Goal: Transaction & Acquisition: Purchase product/service

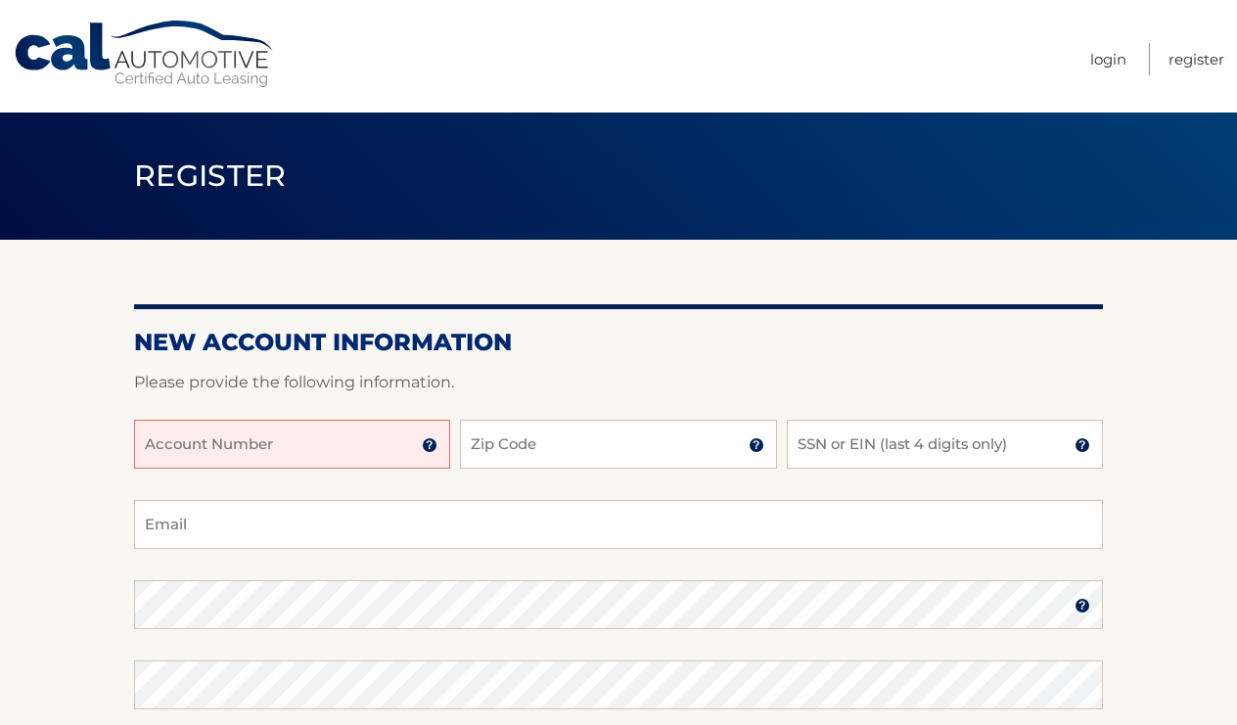
click at [399, 444] on input "Account Number" at bounding box center [292, 444] width 316 height 49
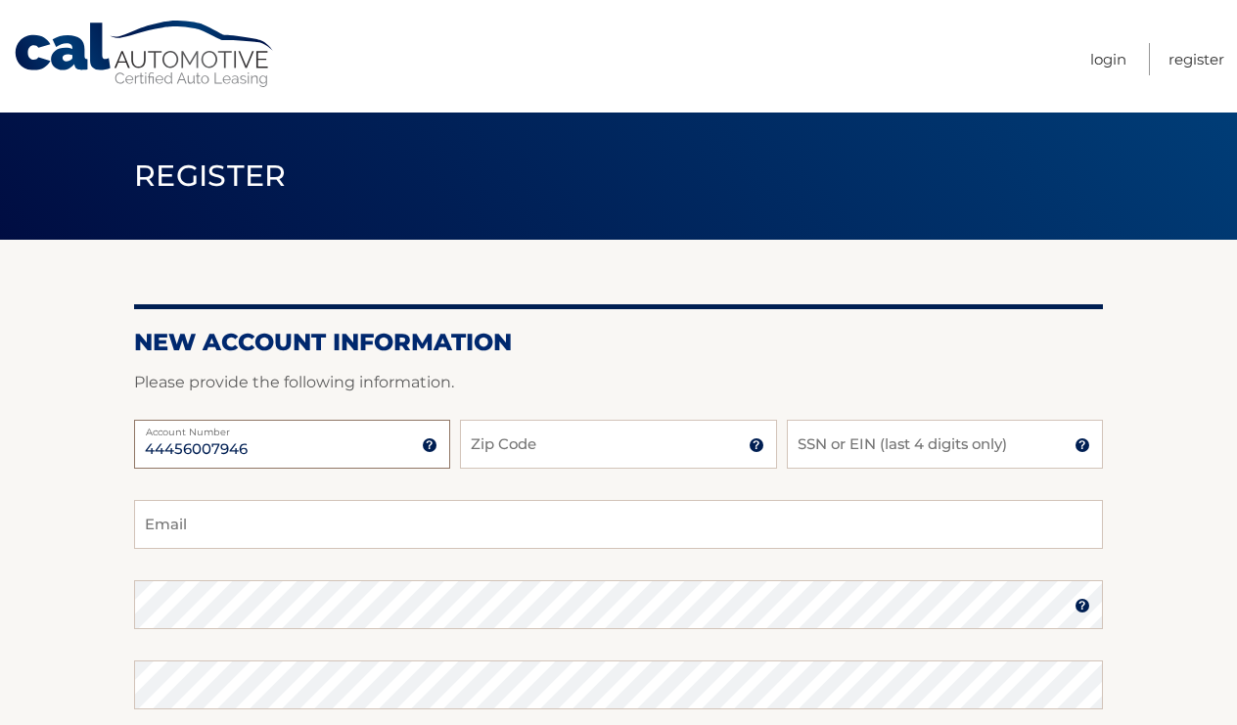
type input "44456007946"
type input "14172"
click at [842, 449] on input "SSN or EIN (last 4 digits only)" at bounding box center [945, 444] width 316 height 49
type input "2150"
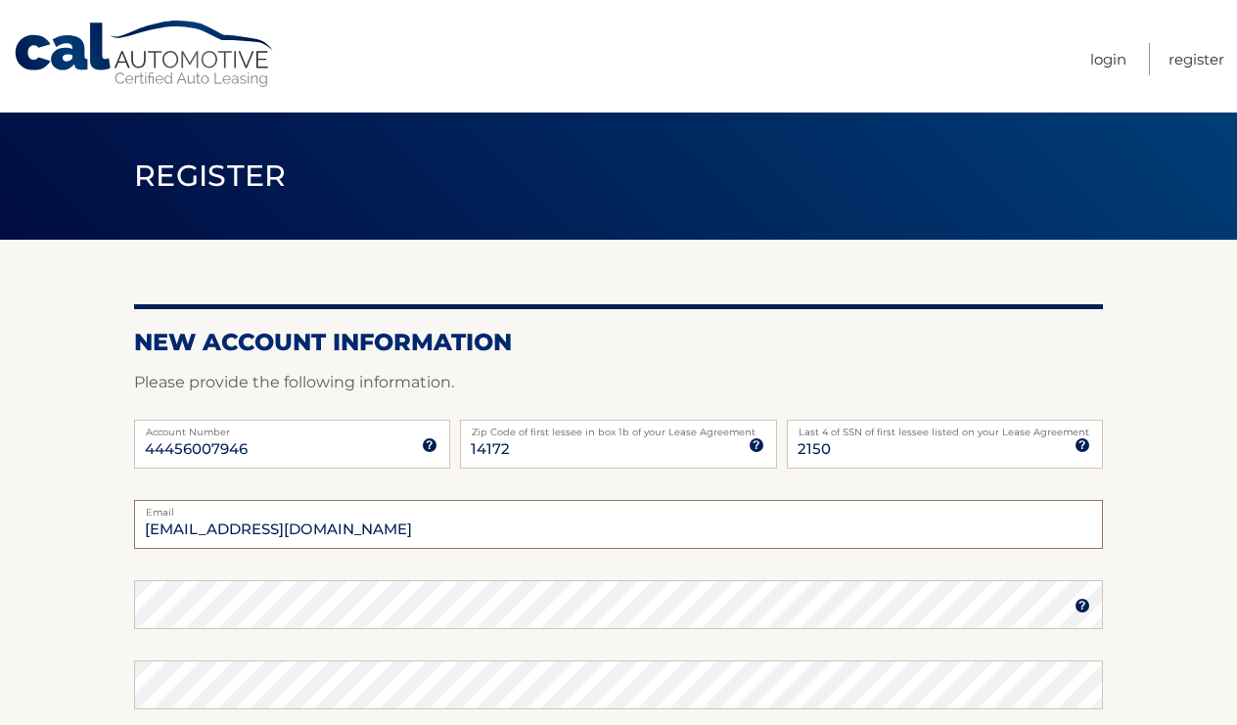
type input "wendovilla@yahoo.com"
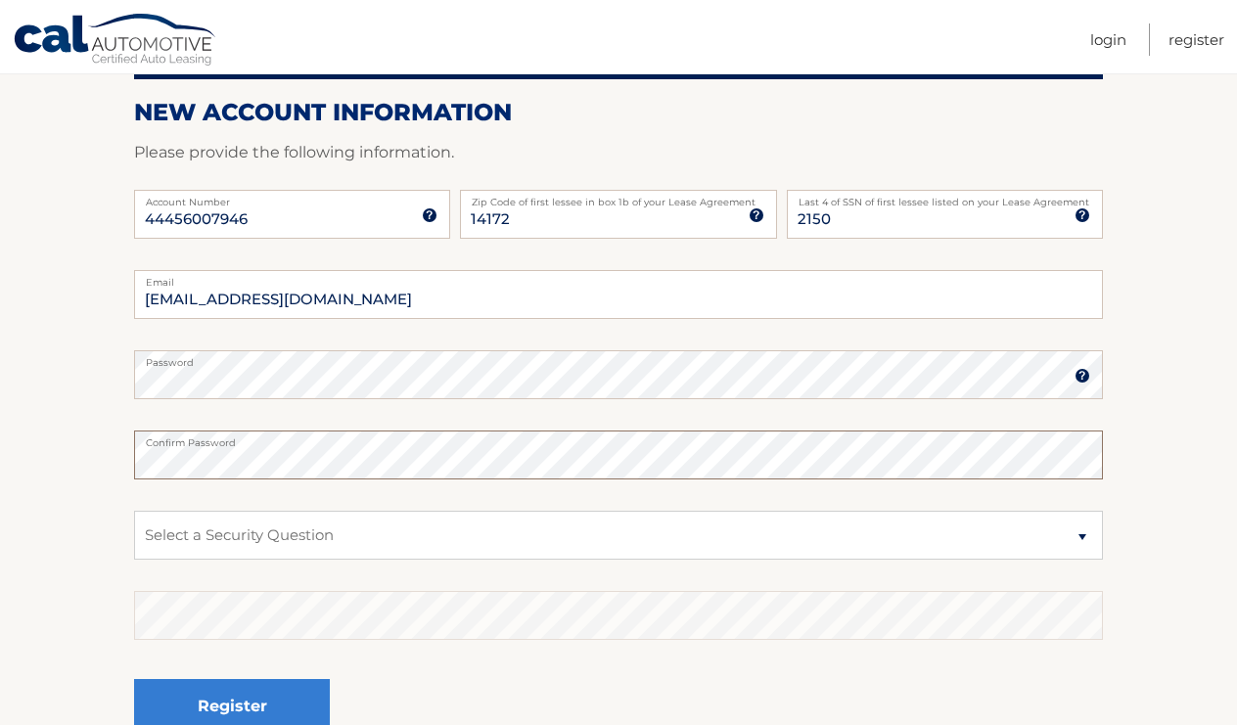
scroll to position [234, 0]
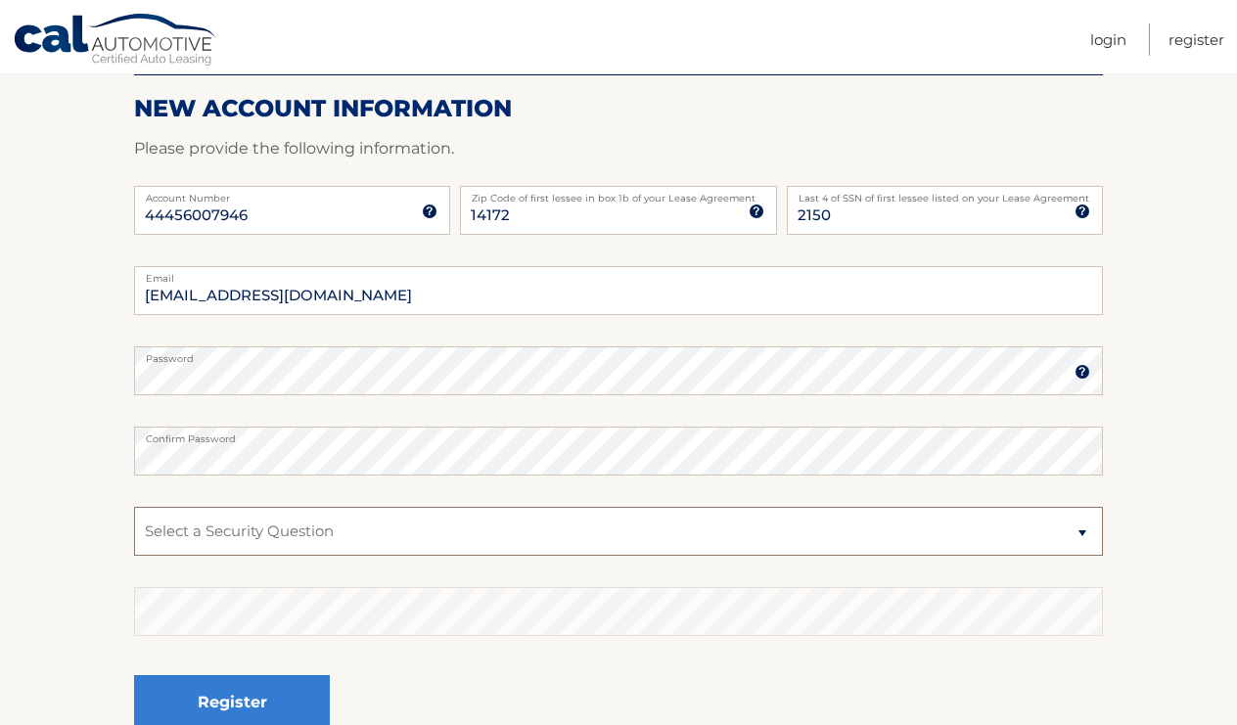
select select "3"
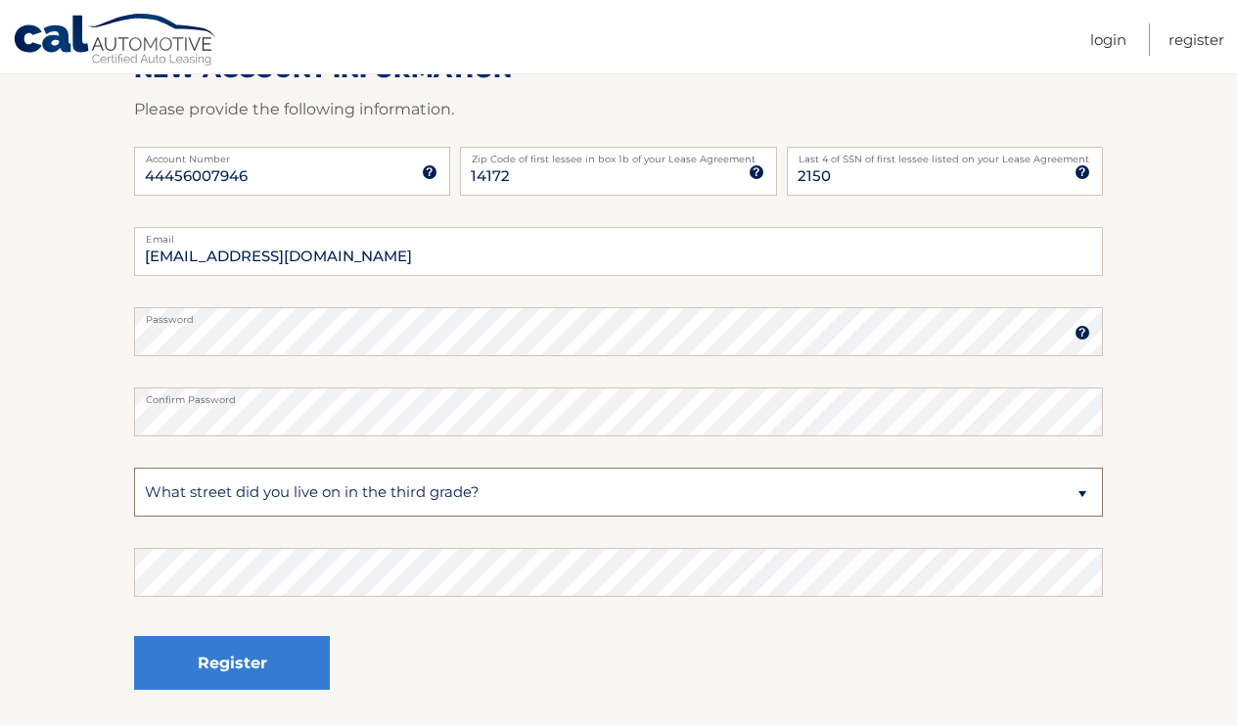
scroll to position [306, 0]
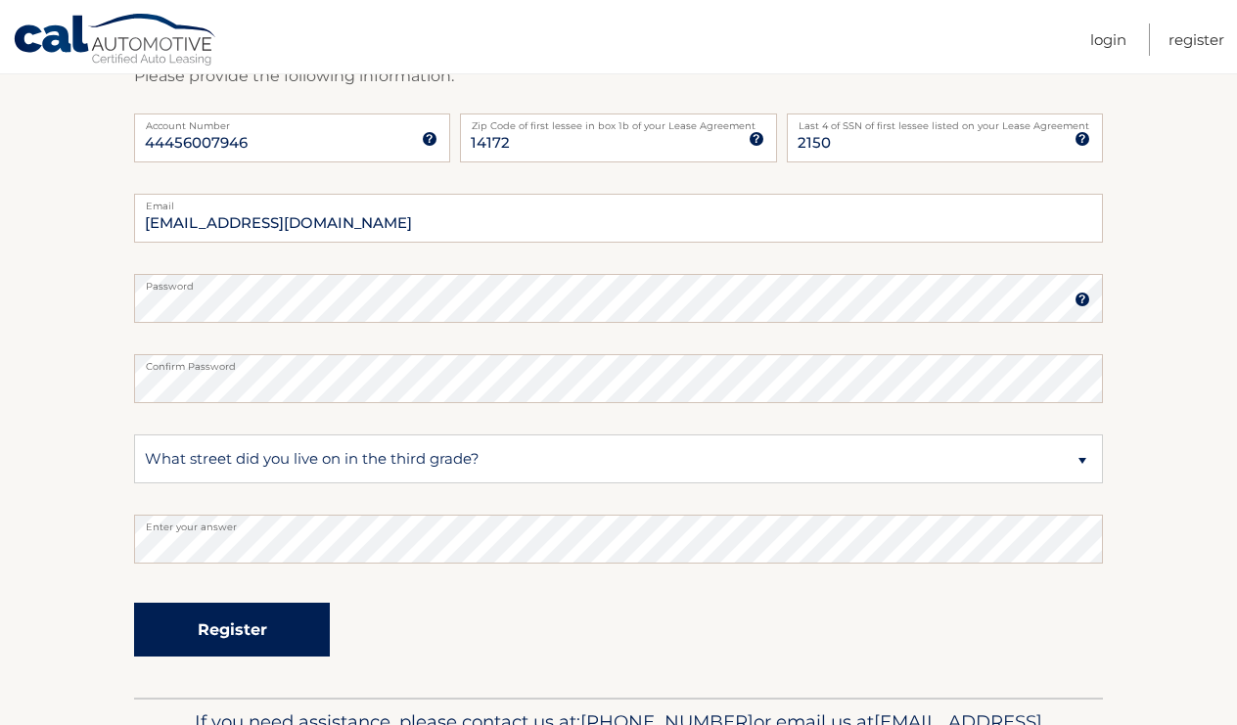
click at [223, 630] on button "Register" at bounding box center [232, 630] width 196 height 54
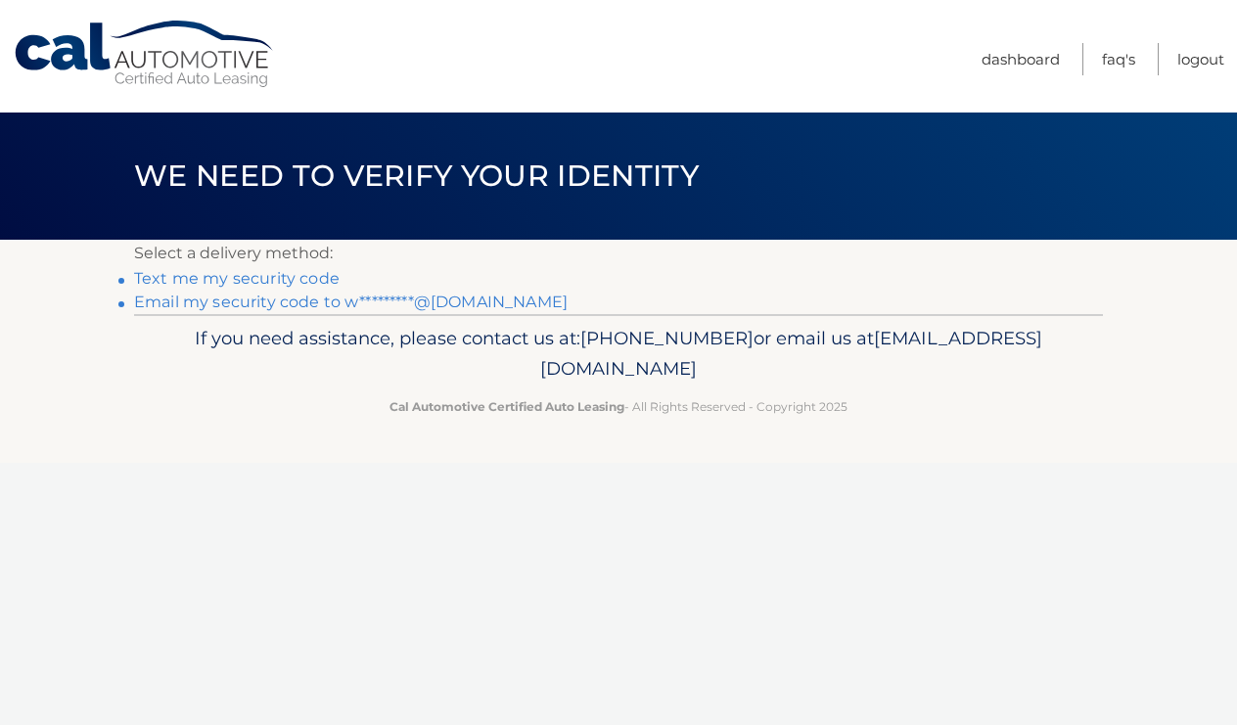
click at [318, 277] on link "Text me my security code" at bounding box center [237, 278] width 206 height 19
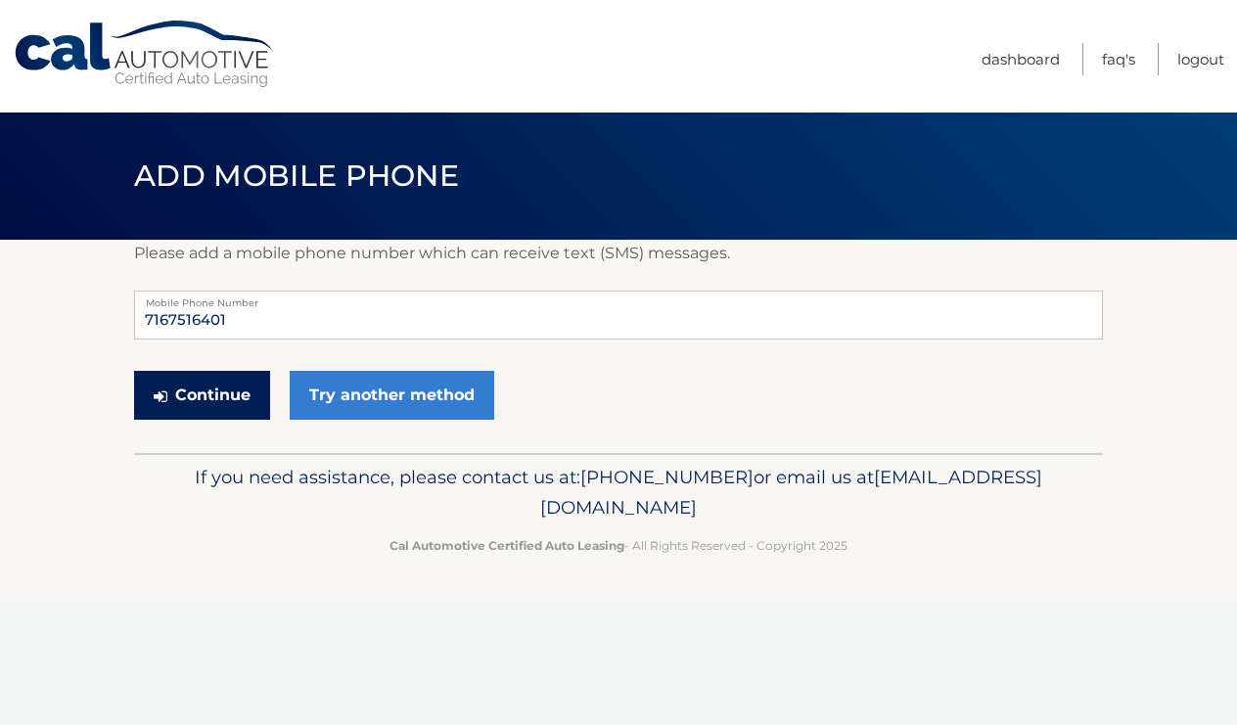
click at [203, 396] on button "Continue" at bounding box center [202, 395] width 136 height 49
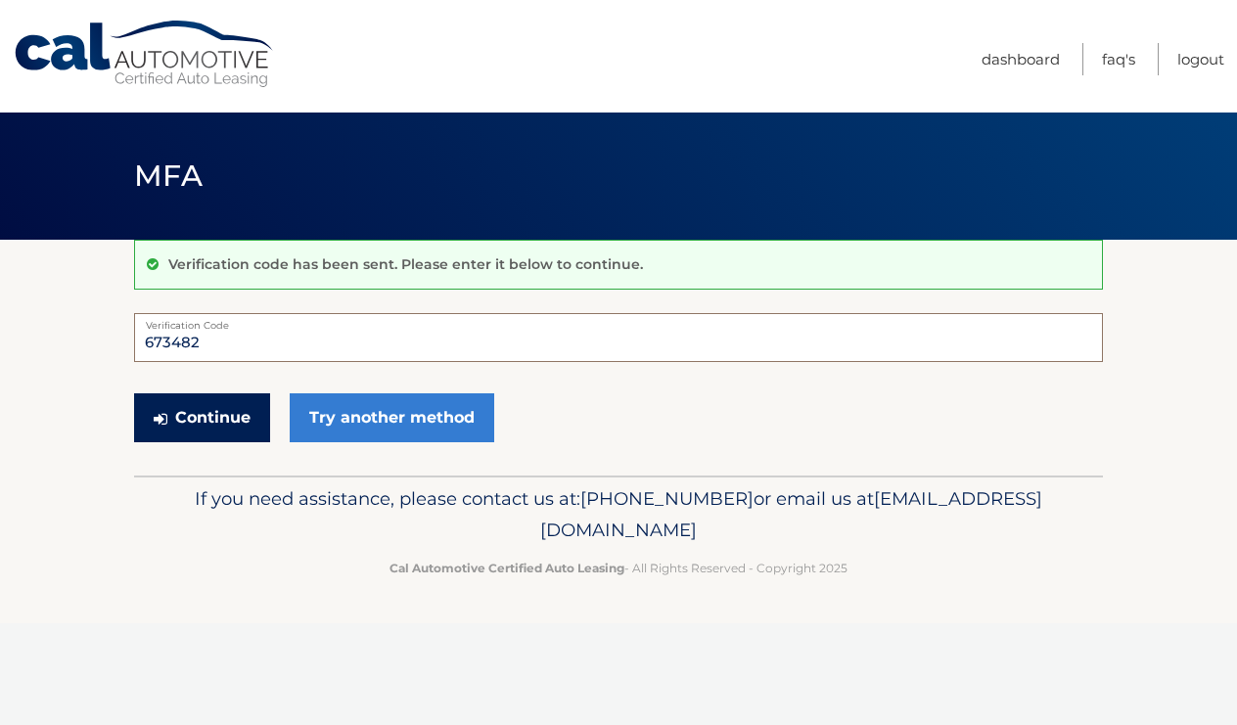
type input "673482"
click at [203, 416] on button "Continue" at bounding box center [202, 417] width 136 height 49
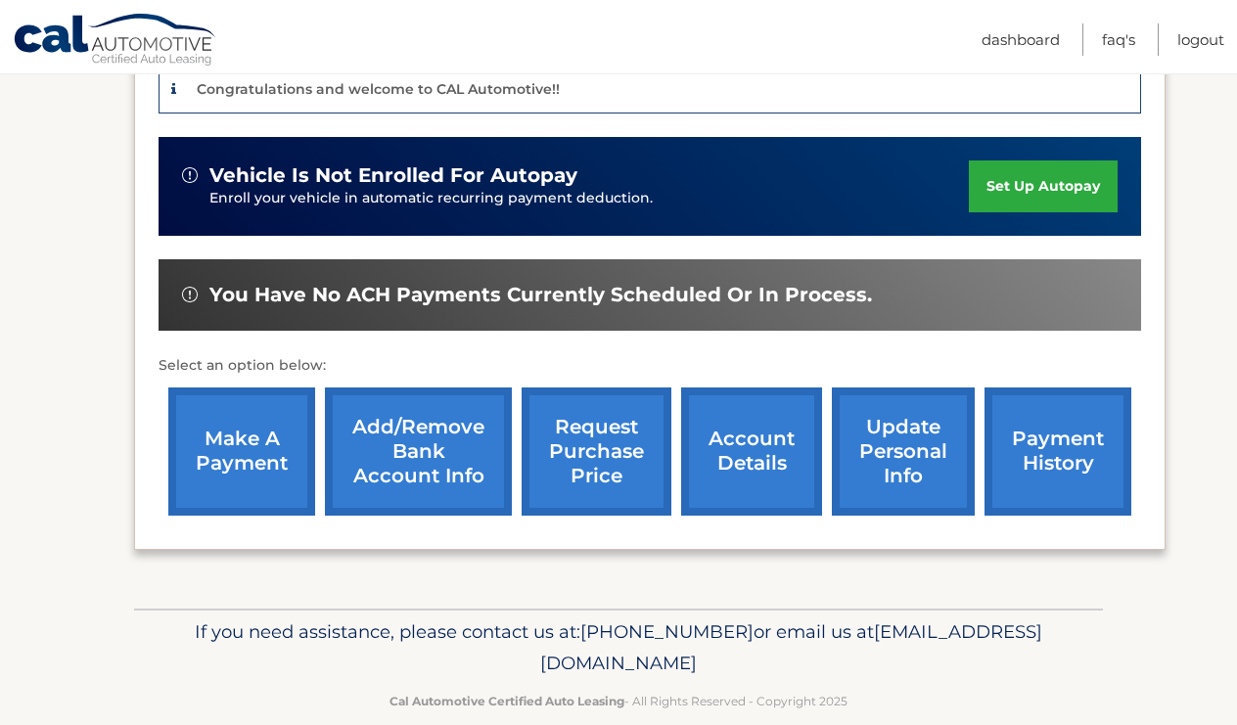
scroll to position [528, 0]
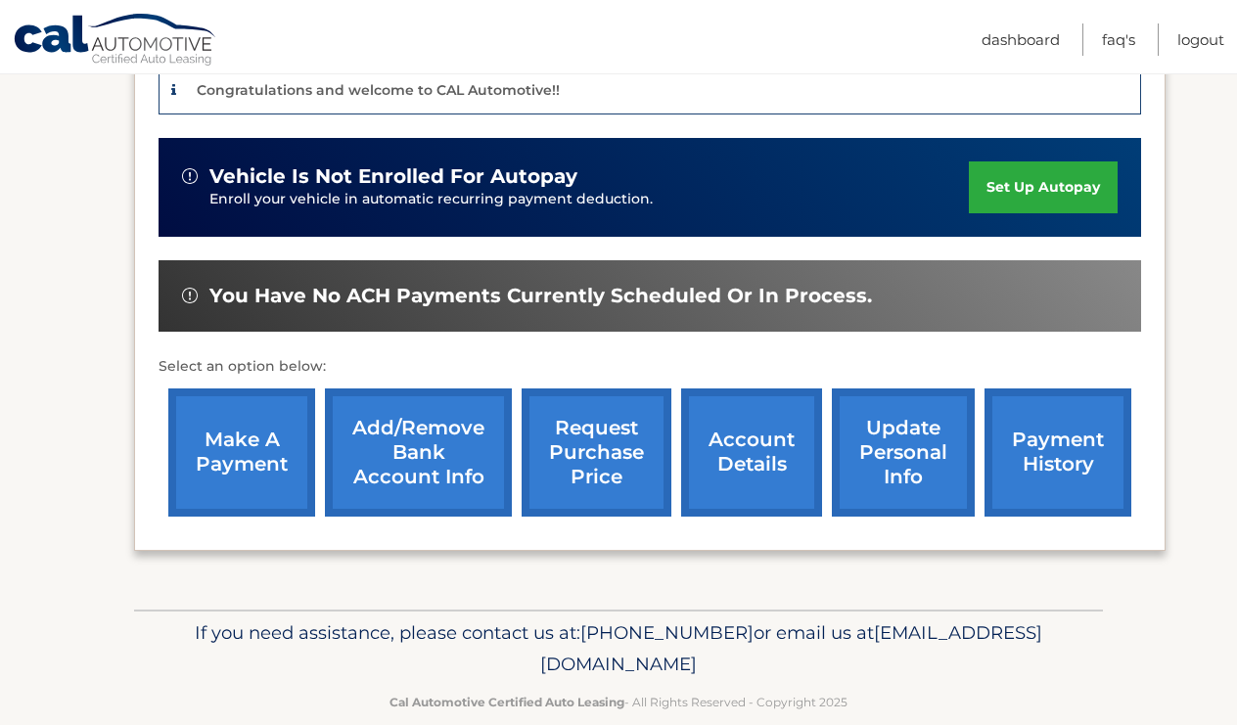
click at [217, 422] on link "make a payment" at bounding box center [241, 453] width 147 height 128
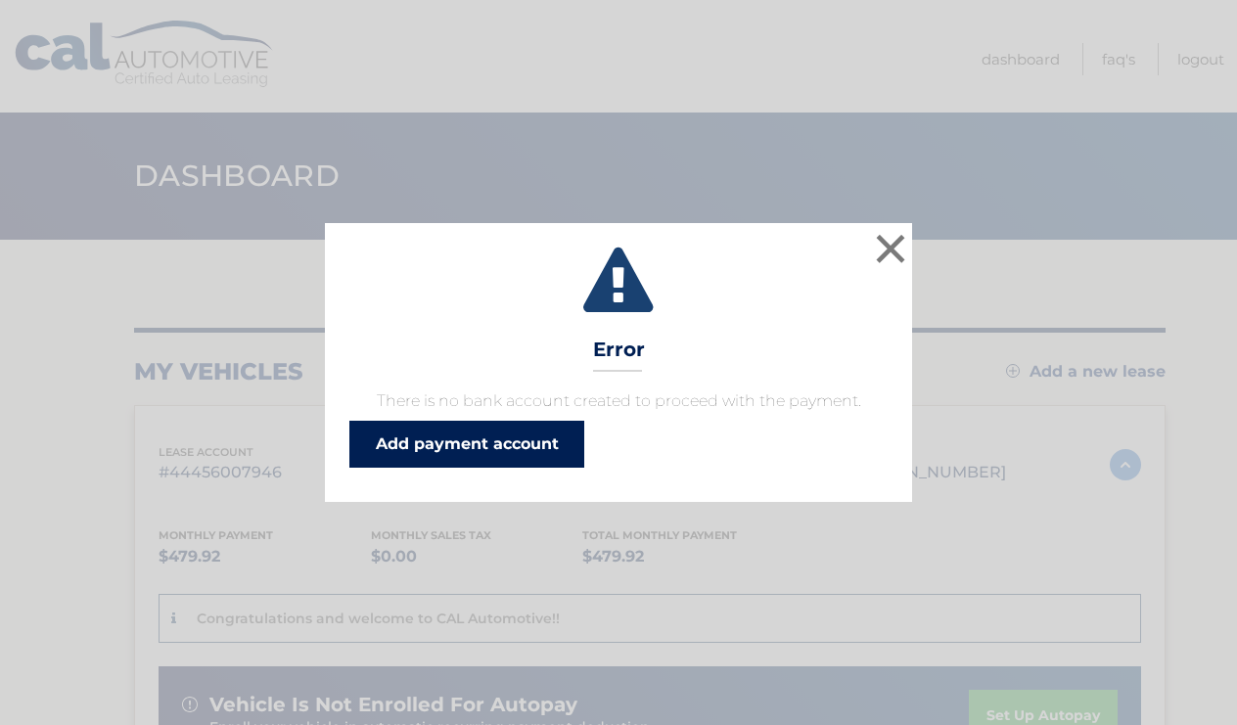
click at [380, 450] on link "Add payment account" at bounding box center [466, 444] width 235 height 47
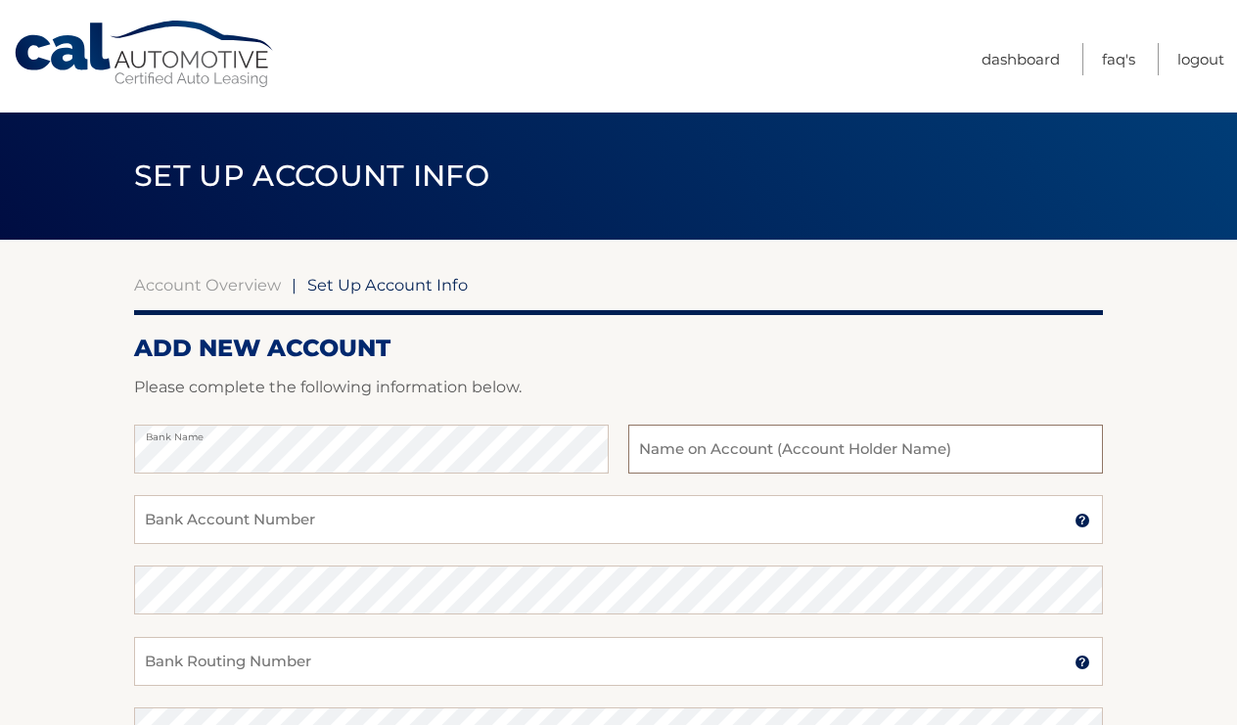
click at [672, 448] on input "text" at bounding box center [865, 449] width 475 height 49
type input "Wendy Marotta"
click at [430, 528] on input "Bank Account Number" at bounding box center [618, 519] width 969 height 49
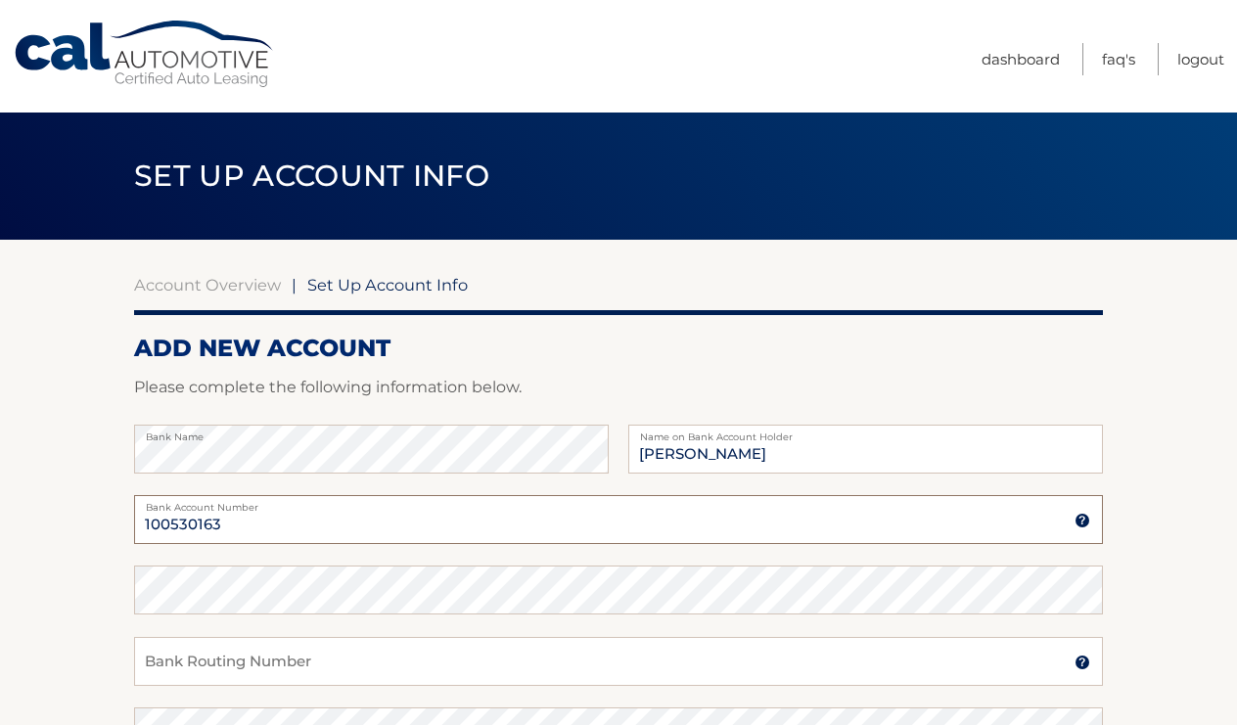
type input "100530163"
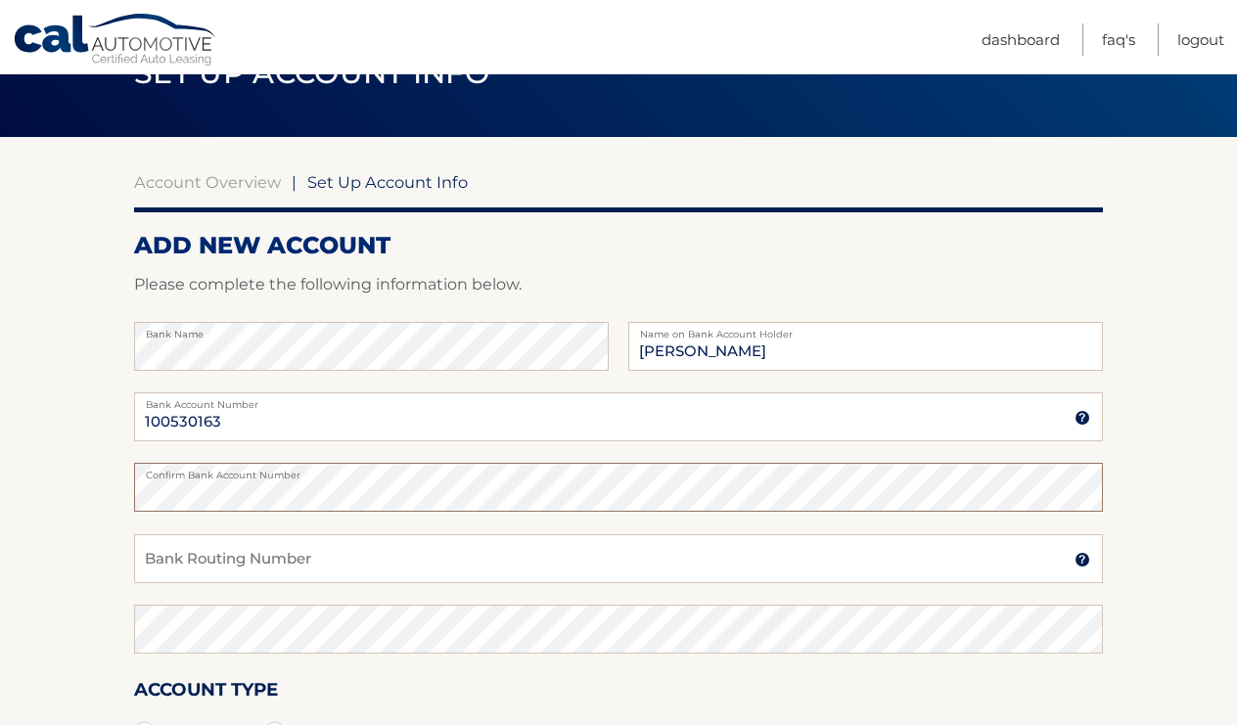
scroll to position [116, 0]
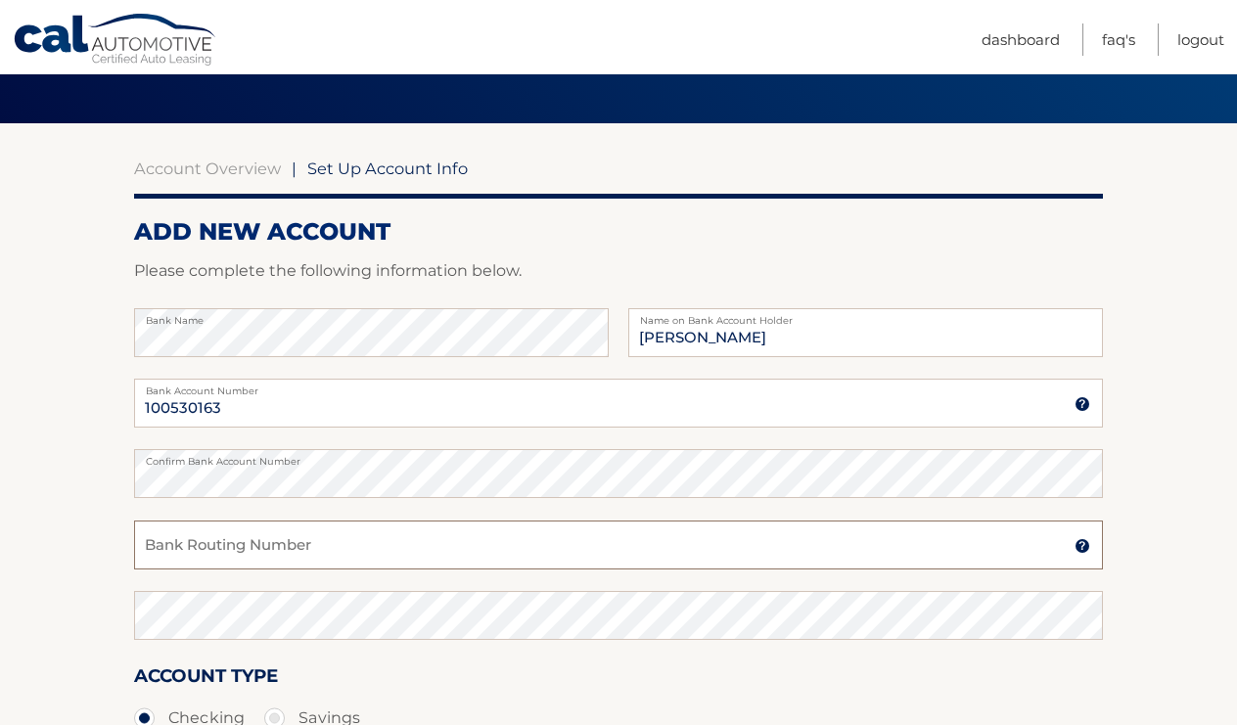
click at [315, 535] on input "Bank Routing Number" at bounding box center [618, 545] width 969 height 49
type input "1"
type input "222381400"
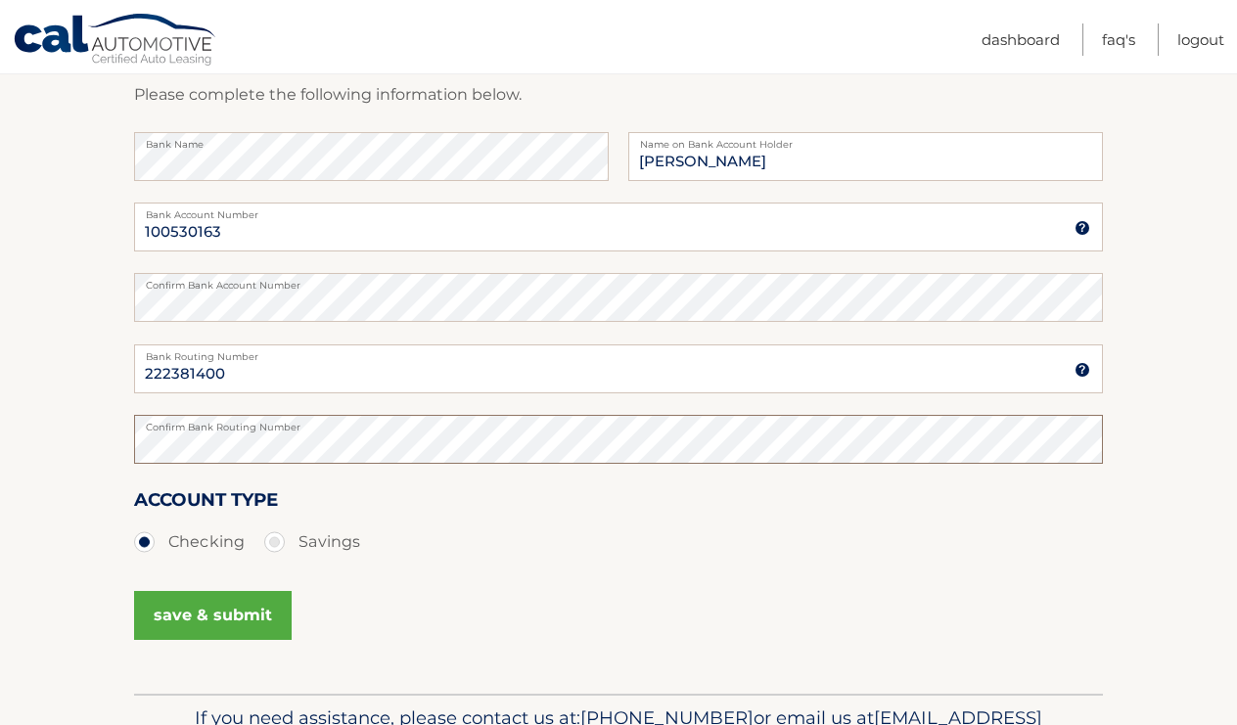
scroll to position [295, 0]
click at [206, 614] on button "save & submit" at bounding box center [213, 613] width 158 height 49
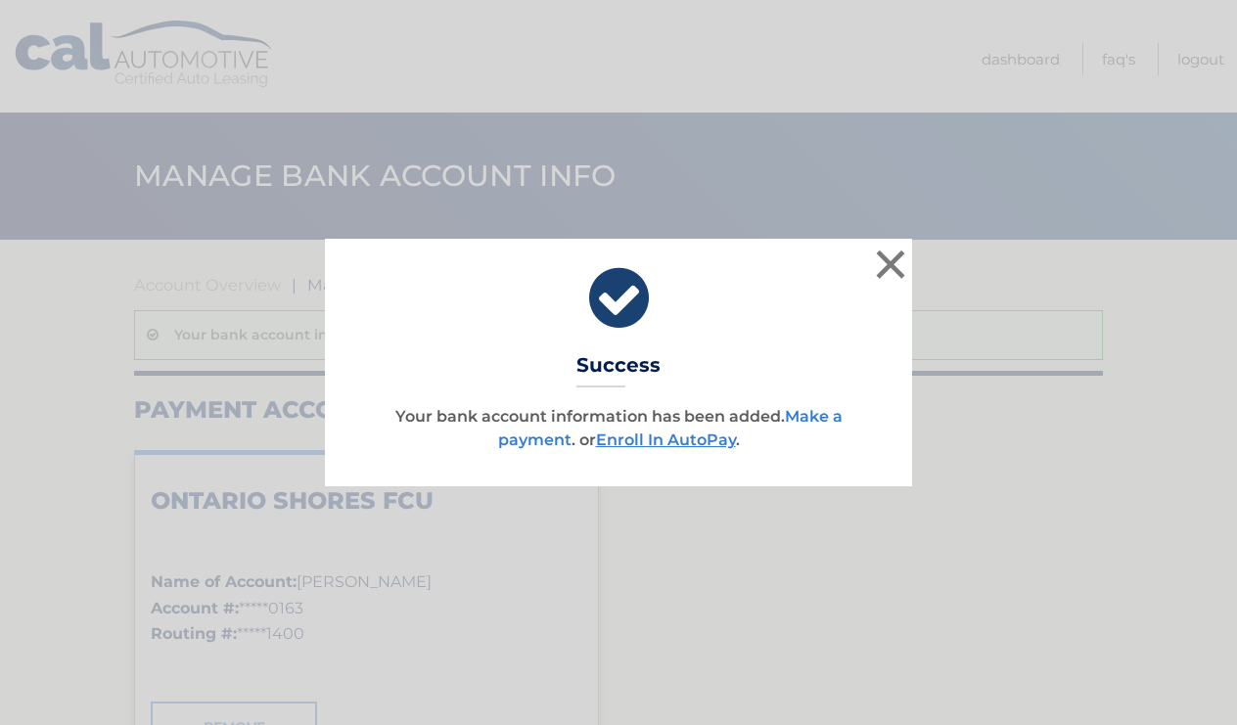
click at [803, 415] on link "Make a payment" at bounding box center [670, 428] width 344 height 42
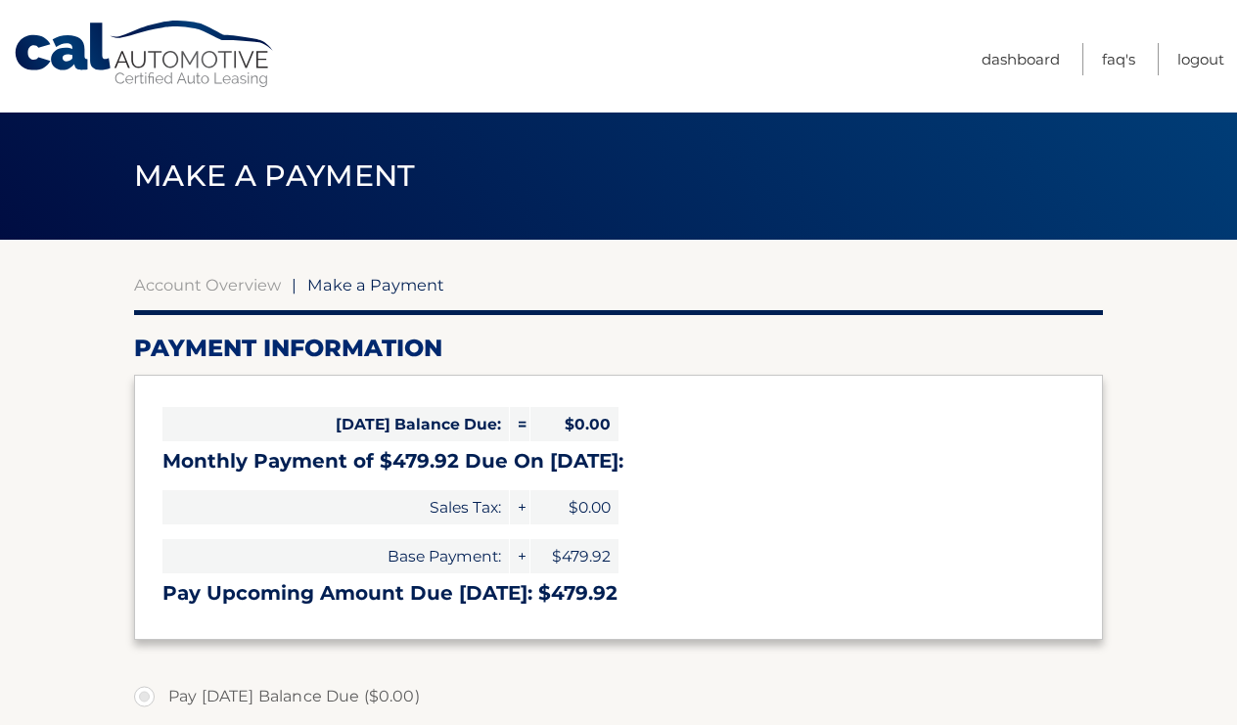
select select "MWI2ODg5NzEtMjY5My00MzE0LWJiYjYtNWQ5OTg0NzRjZDA4"
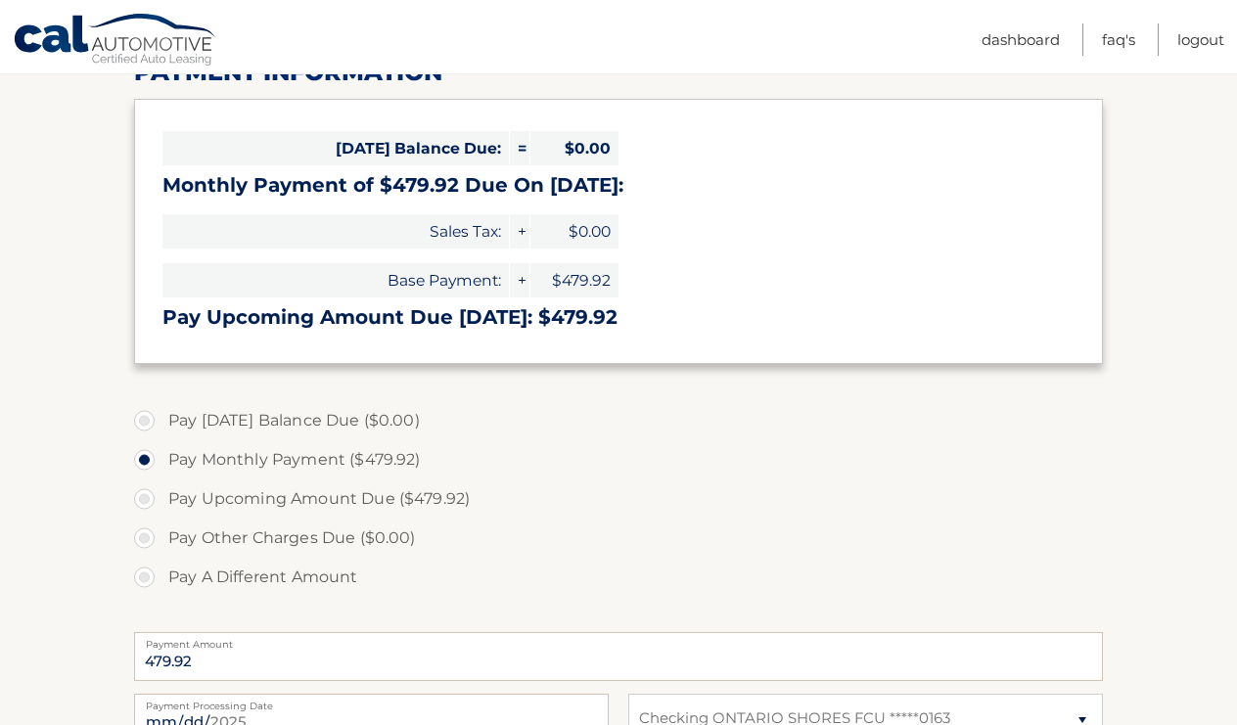
scroll to position [280, 0]
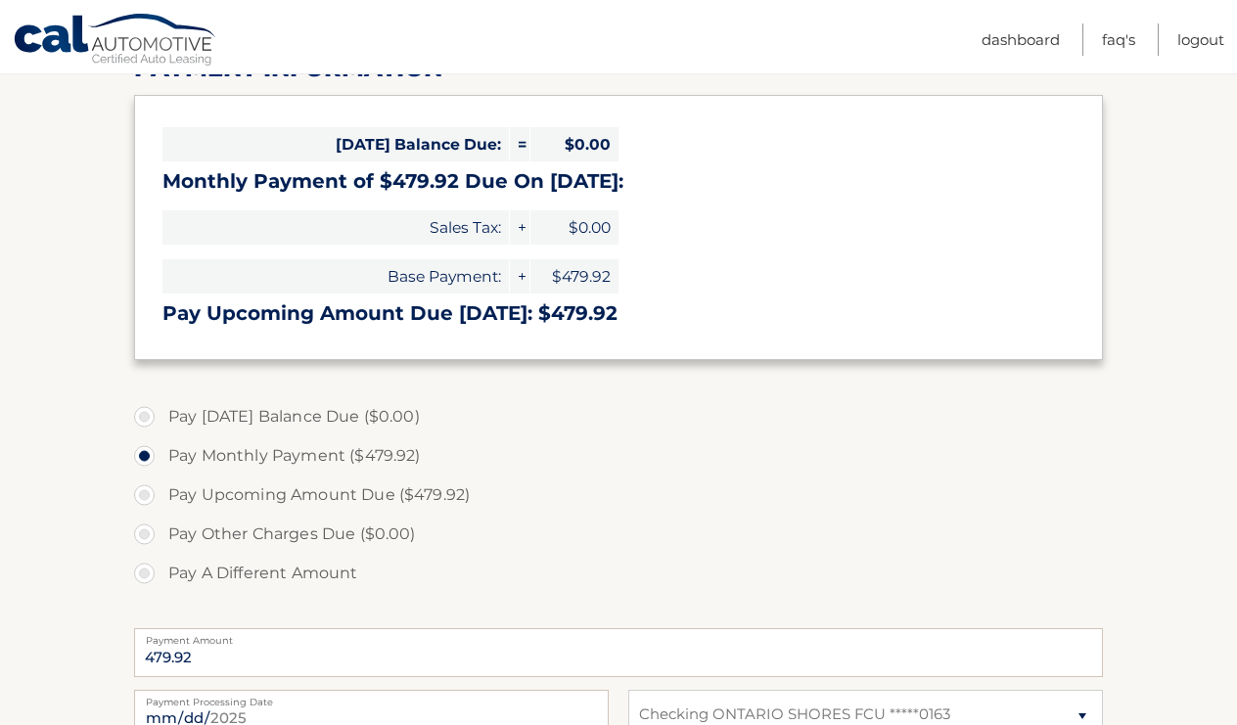
click at [150, 491] on label "Pay Upcoming Amount Due ($479.92)" at bounding box center [618, 495] width 969 height 39
click at [150, 491] on input "Pay Upcoming Amount Due ($479.92)" at bounding box center [152, 491] width 20 height 31
radio input "true"
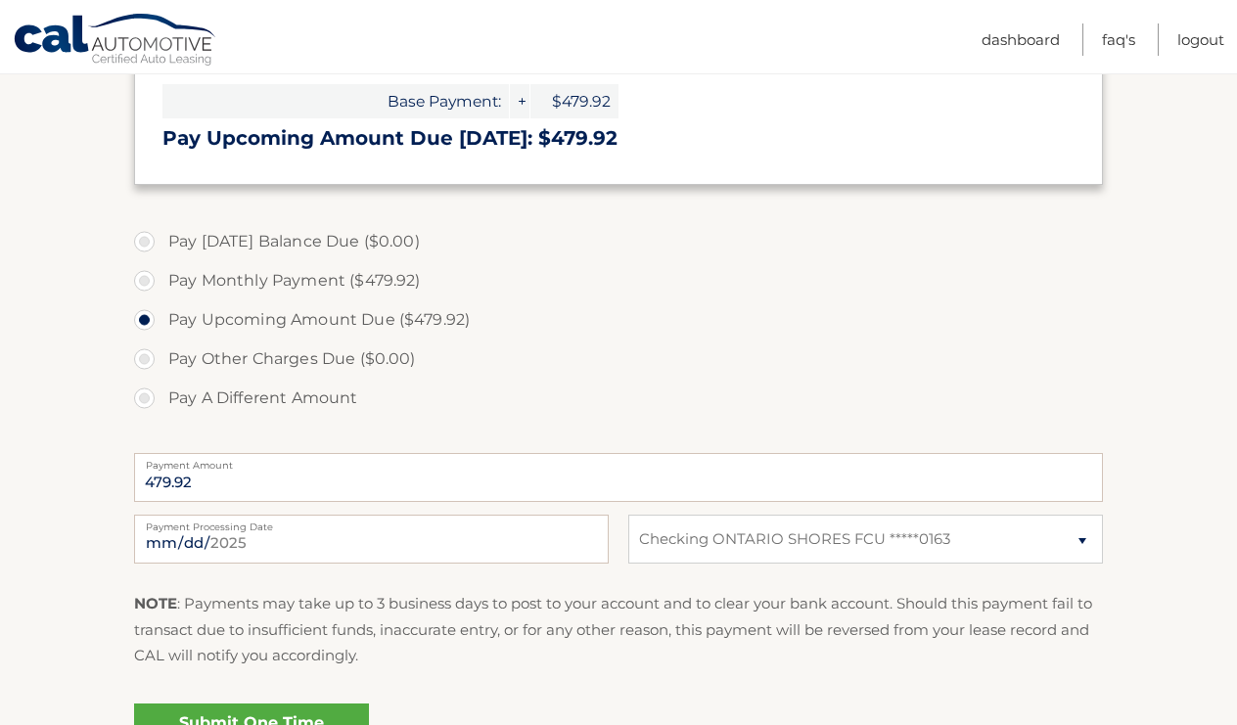
scroll to position [456, 0]
click at [165, 546] on input "2025-09-16" at bounding box center [371, 538] width 475 height 49
type input "2025-10-01"
click at [343, 540] on input "2025-10-01" at bounding box center [371, 538] width 475 height 49
click at [353, 586] on fieldset "Pay Today's Balance Due ($0.00) Pay Monthly Payment ($479.92) Pay Upcoming Amou…" at bounding box center [618, 504] width 969 height 578
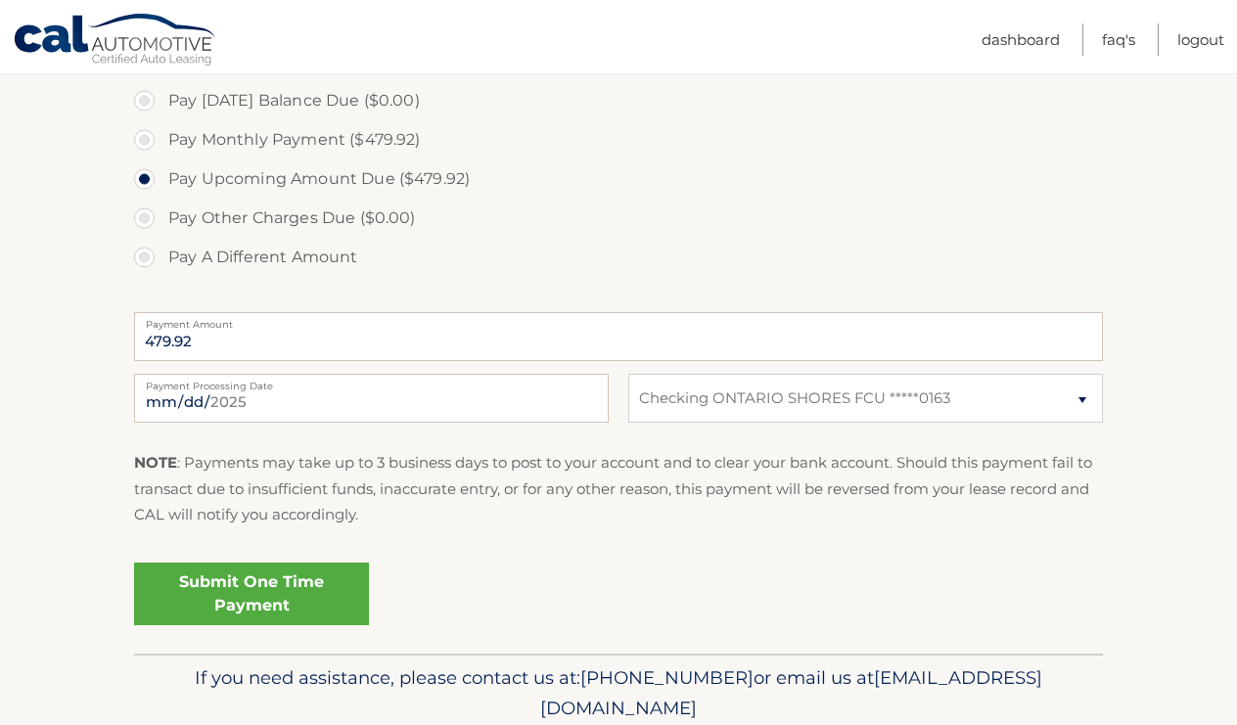
scroll to position [599, 0]
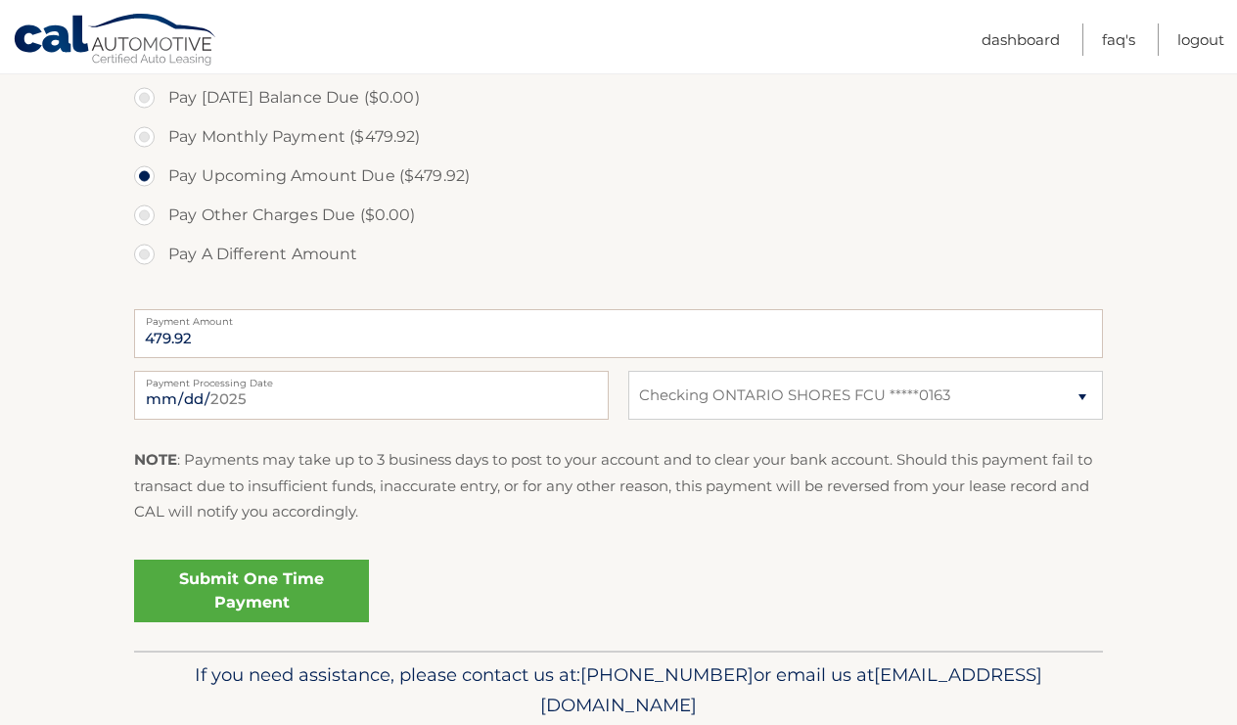
click at [273, 589] on link "Submit One Time Payment" at bounding box center [251, 591] width 235 height 63
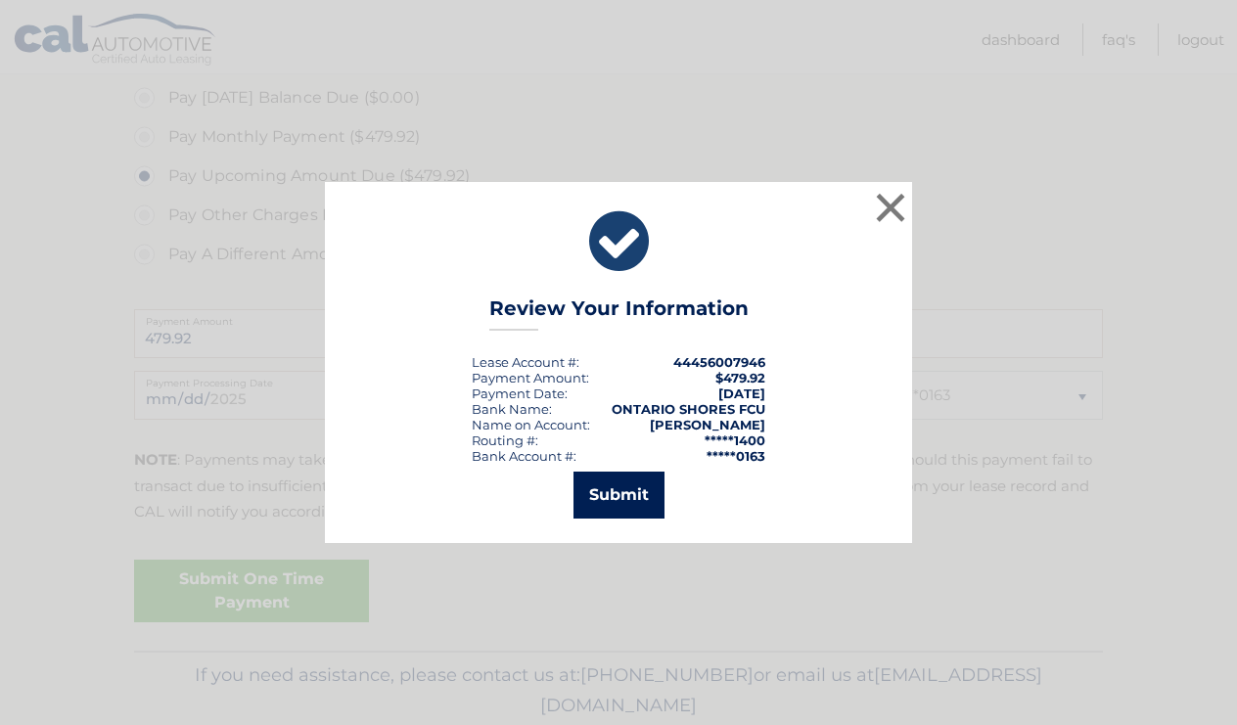
click at [622, 495] on button "Submit" at bounding box center [618, 495] width 91 height 47
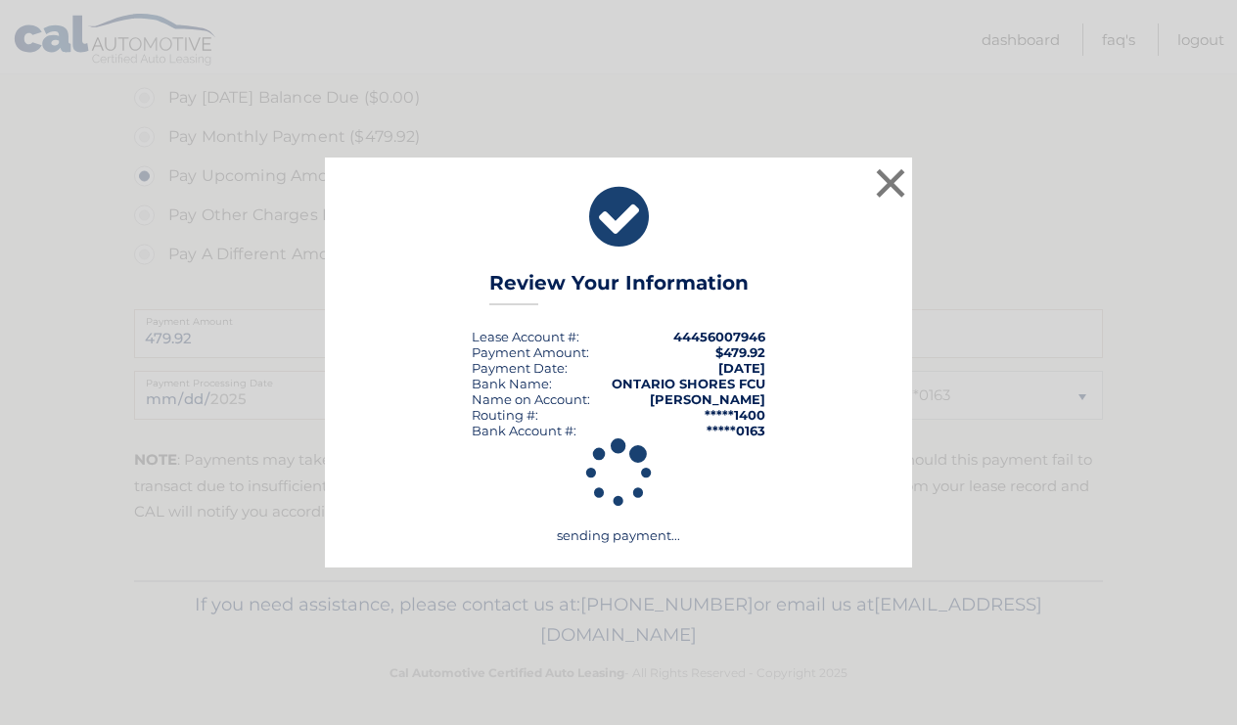
scroll to position [598, 0]
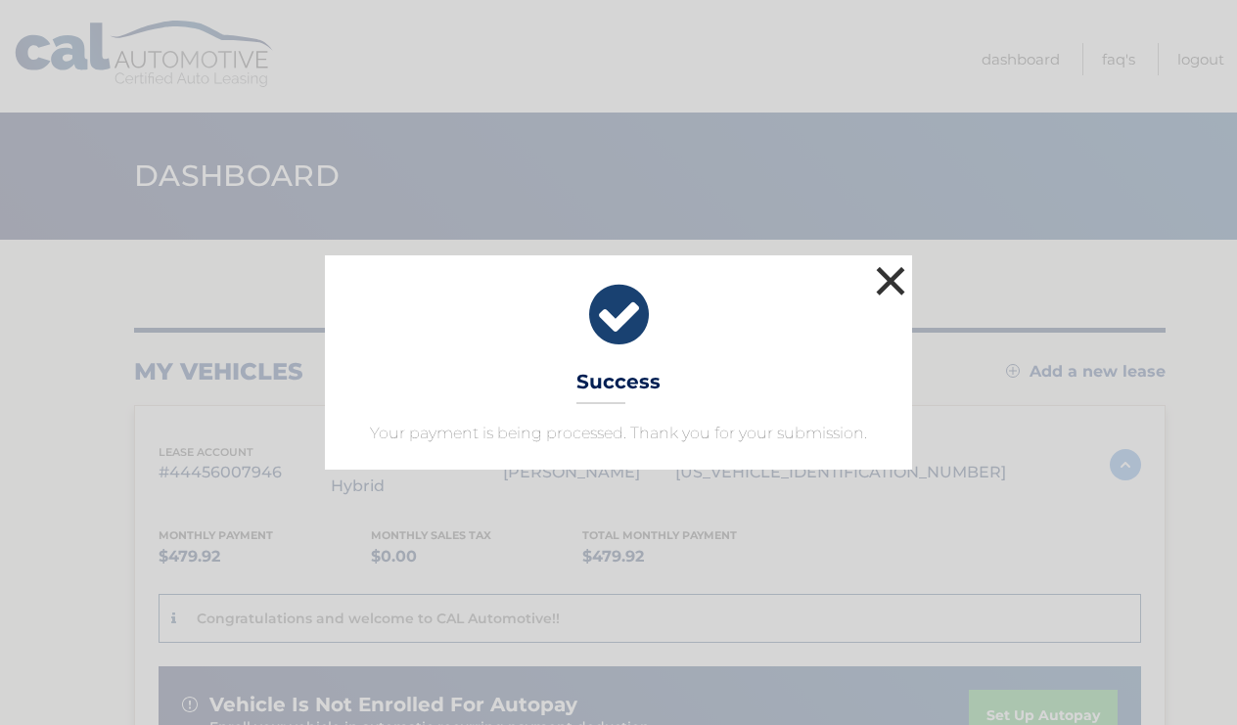
click at [885, 279] on button "×" at bounding box center [890, 280] width 39 height 39
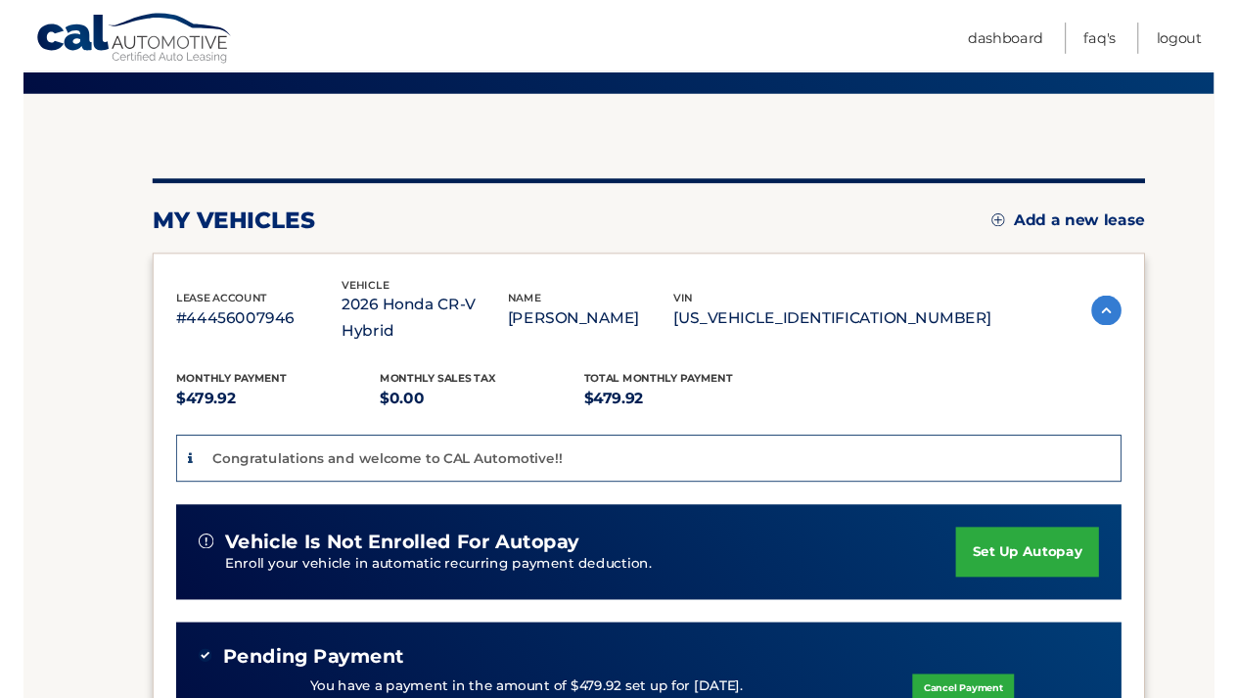
scroll to position [145, 0]
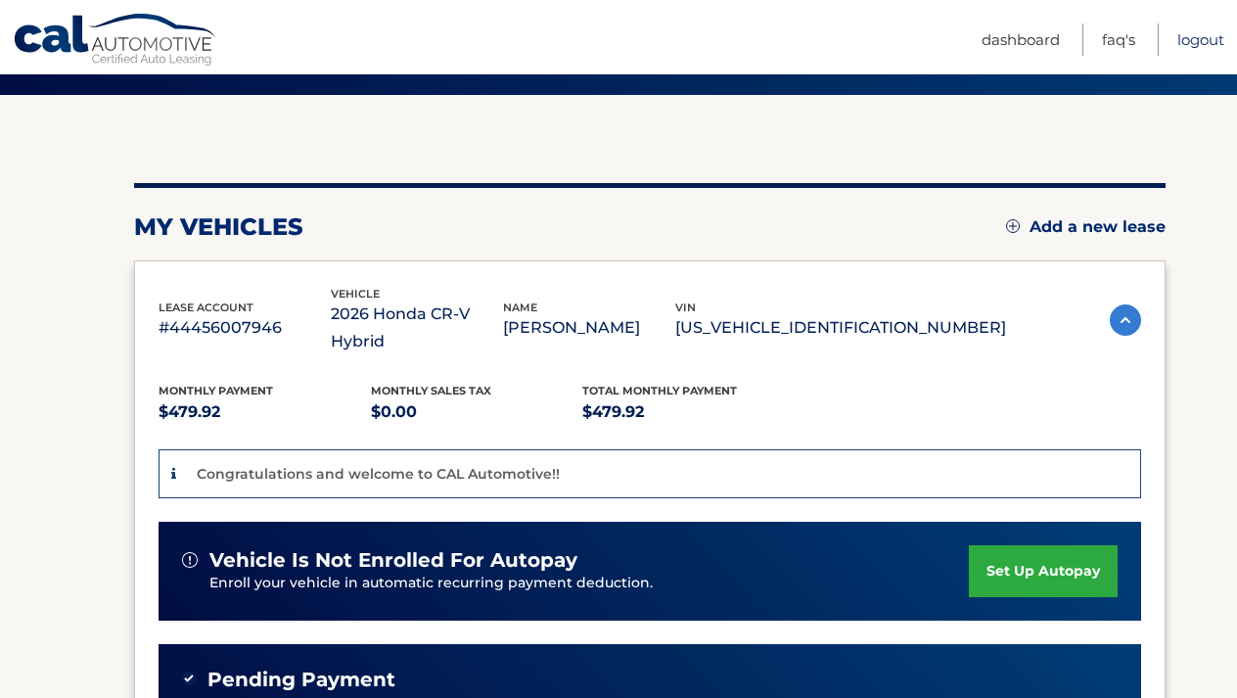
click at [1190, 30] on link "Logout" at bounding box center [1200, 39] width 47 height 32
